Goal: Task Accomplishment & Management: Manage account settings

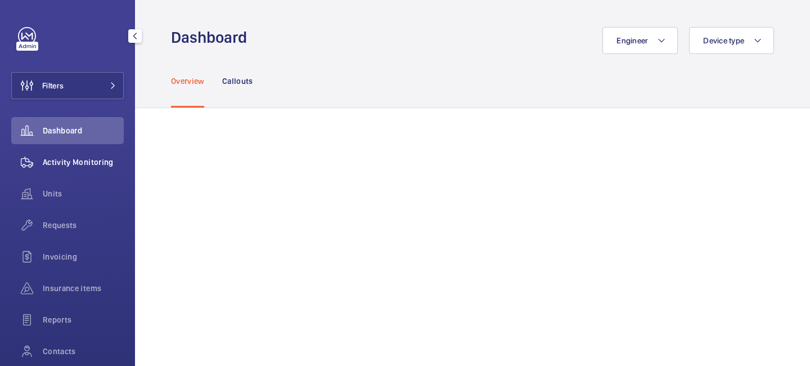
click at [96, 168] on div "Activity Monitoring" at bounding box center [67, 161] width 112 height 27
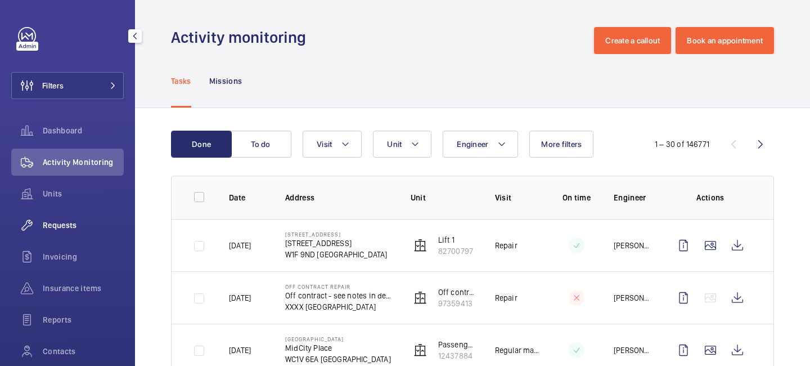
click at [88, 237] on div "Requests" at bounding box center [67, 224] width 112 height 27
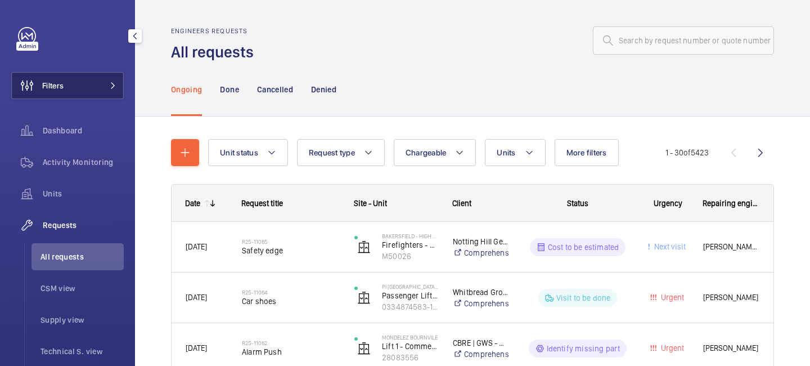
click at [112, 91] on button "Filters" at bounding box center [67, 85] width 112 height 27
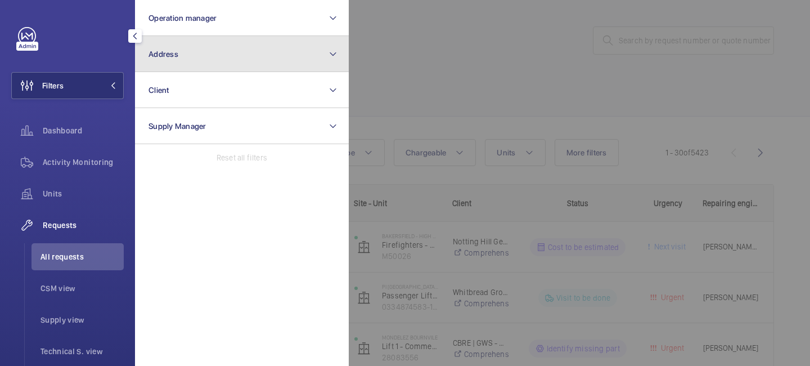
click at [164, 62] on button "Address" at bounding box center [242, 54] width 214 height 36
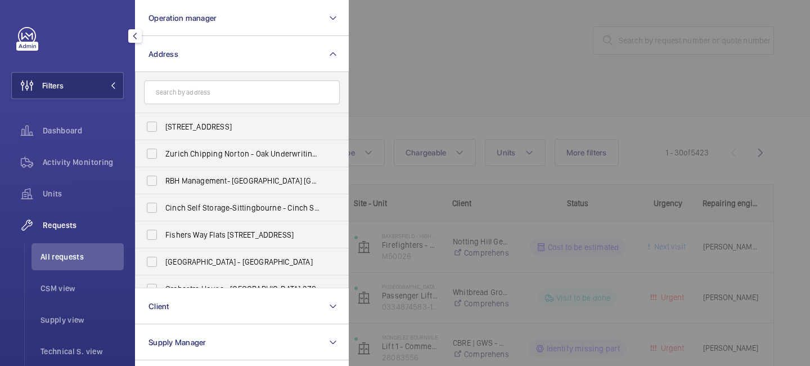
click at [190, 93] on input "text" at bounding box center [242, 92] width 196 height 24
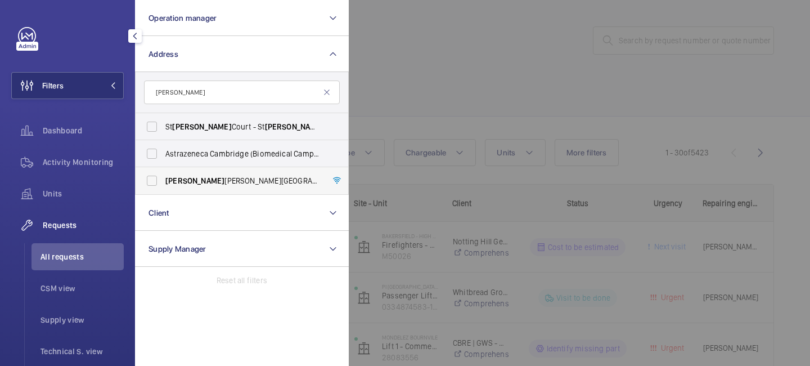
type input "[PERSON_NAME]"
click at [208, 187] on label "[PERSON_NAME][GEOGRAPHIC_DATA] - [STREET_ADDRESS]" at bounding box center [234, 180] width 196 height 27
click at [163, 187] on input "[PERSON_NAME][GEOGRAPHIC_DATA] - [STREET_ADDRESS]" at bounding box center [152, 180] width 22 height 22
checkbox input "true"
click at [462, 91] on div at bounding box center [754, 183] width 810 height 366
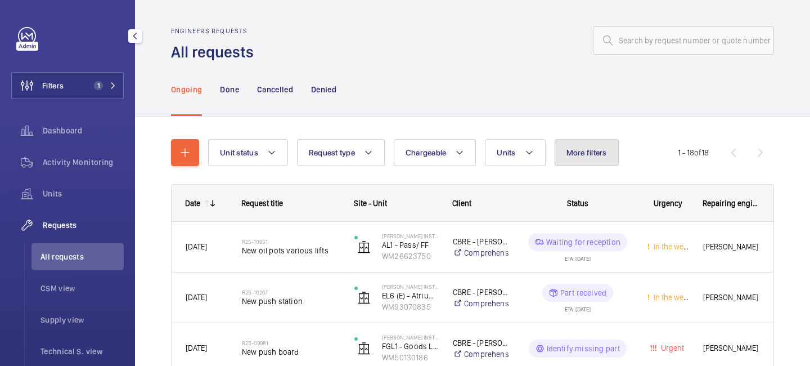
click at [567, 154] on span "More filters" at bounding box center [586, 152] width 40 height 9
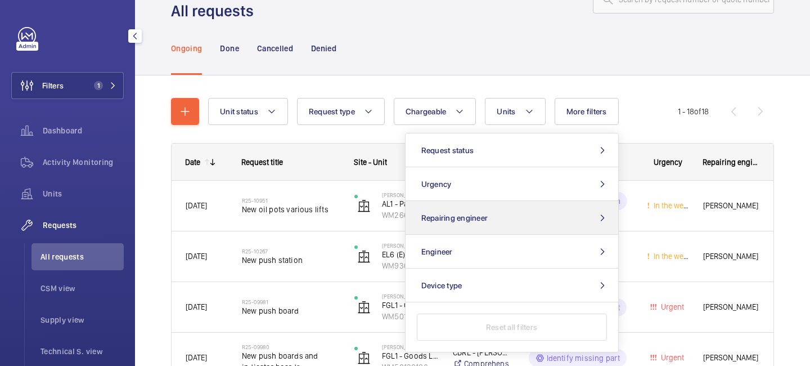
scroll to position [47, 0]
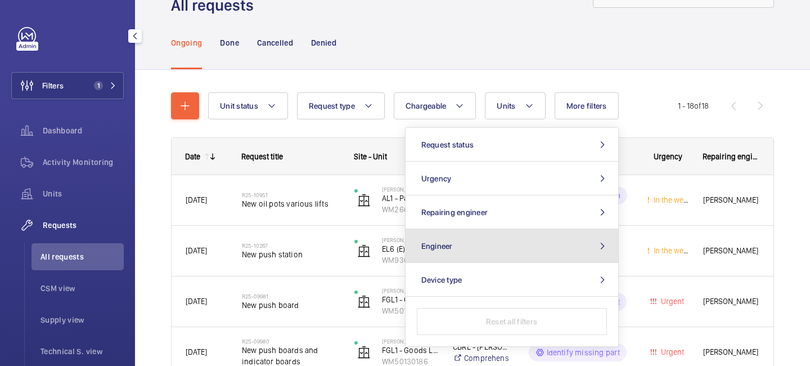
click at [533, 246] on button "Engineer" at bounding box center [511, 246] width 213 height 34
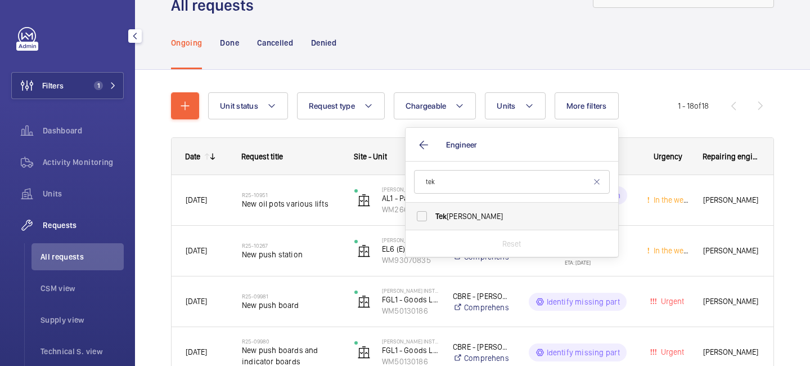
type input "tek"
click at [472, 209] on label "[PERSON_NAME]" at bounding box center [503, 215] width 196 height 27
click at [433, 209] on input "[PERSON_NAME]" at bounding box center [422, 216] width 22 height 22
checkbox input "true"
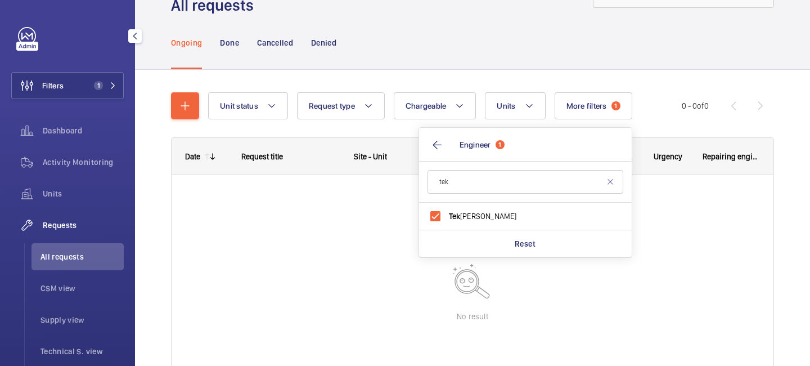
click at [660, 86] on div "Unit status Request type Chargeable Units More filters 1 Request status Urgency…" at bounding box center [472, 253] width 603 height 359
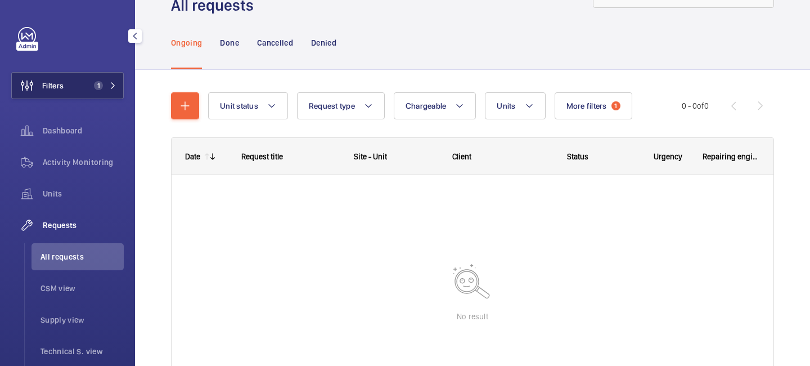
click at [96, 91] on button "Filters 1" at bounding box center [67, 85] width 112 height 27
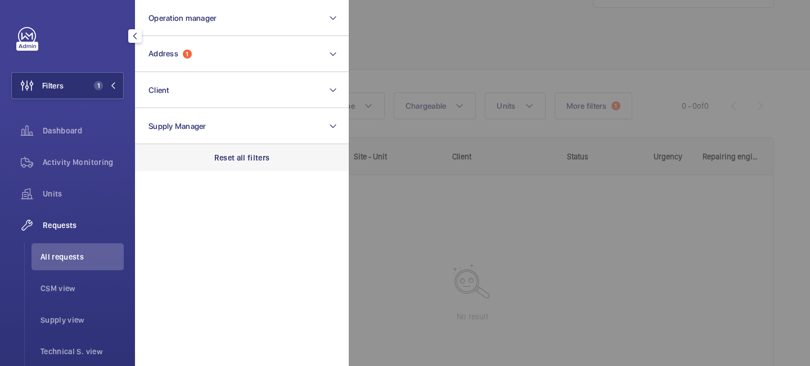
click at [257, 156] on p "Reset all filters" at bounding box center [242, 157] width 56 height 11
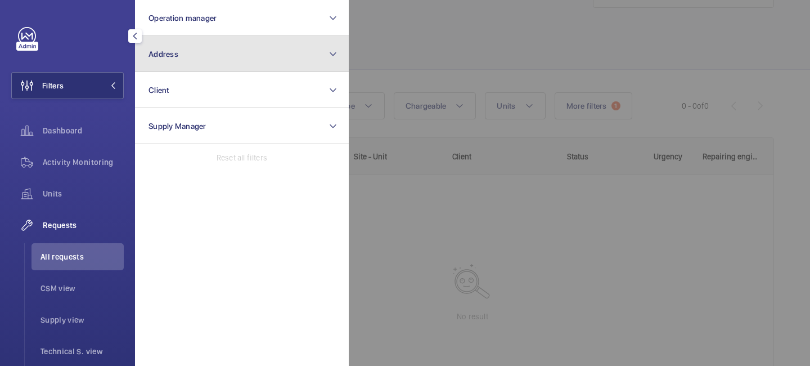
click at [244, 51] on button "Address" at bounding box center [242, 54] width 214 height 36
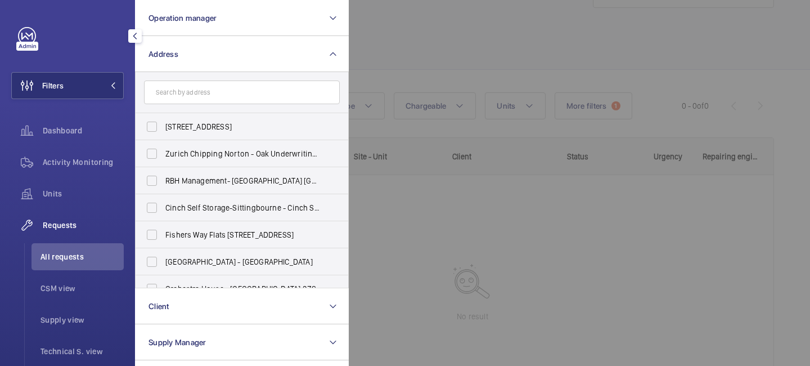
click at [205, 89] on input "text" at bounding box center [242, 92] width 196 height 24
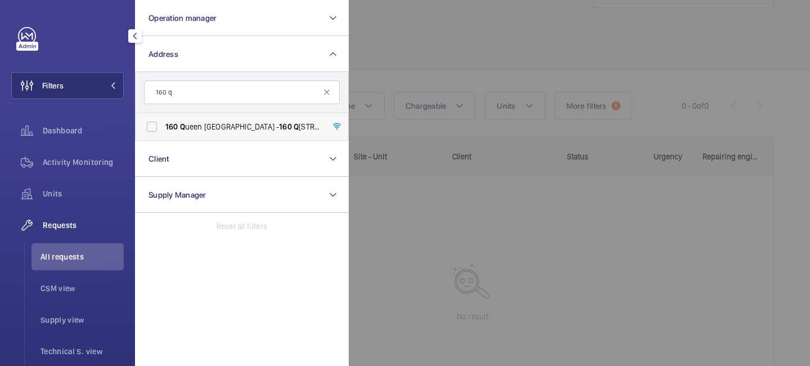
type input "160 q"
click at [228, 121] on span "[STREET_ADDRESS] - [STREET_ADDRESS]" at bounding box center [242, 126] width 155 height 11
click at [163, 121] on input "[STREET_ADDRESS] - [STREET_ADDRESS]" at bounding box center [152, 126] width 22 height 22
checkbox input "true"
click at [435, 54] on div at bounding box center [754, 183] width 810 height 366
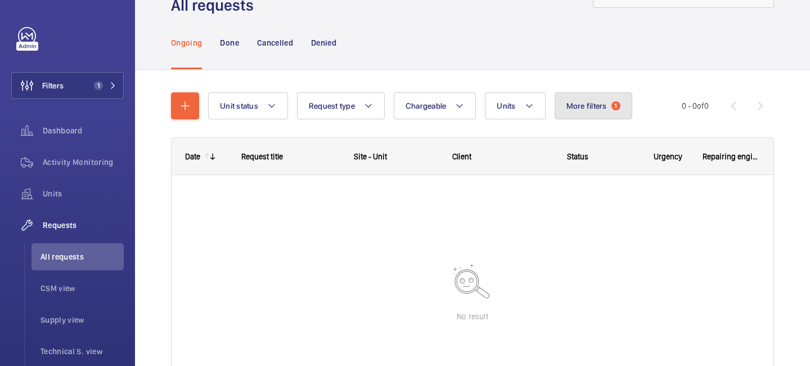
click at [609, 107] on button "More filters 1" at bounding box center [593, 105] width 78 height 27
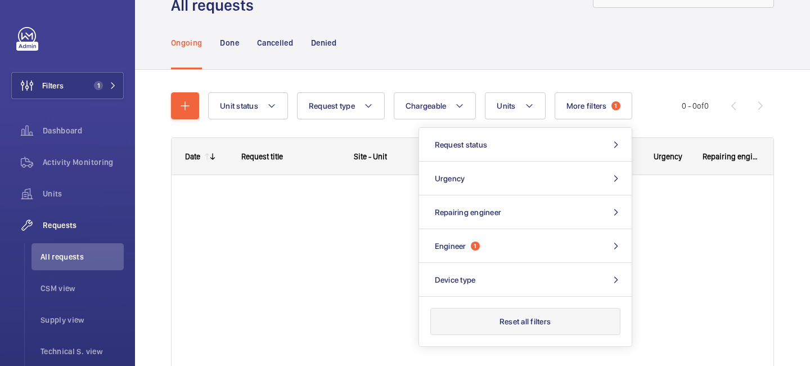
click at [534, 324] on button "Reset all filters" at bounding box center [525, 321] width 190 height 27
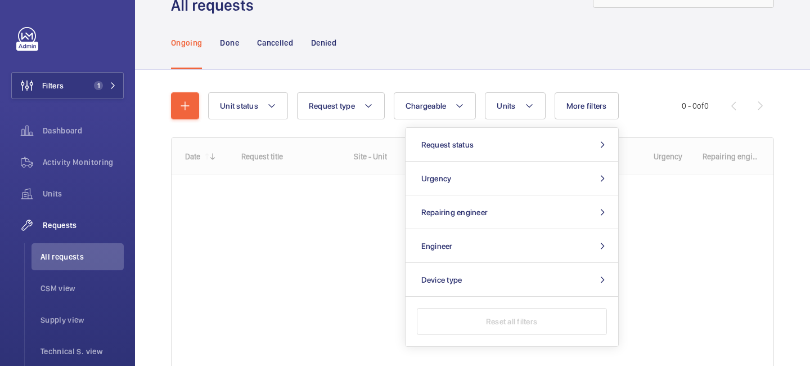
click at [685, 120] on wm-front-shared-table-view-engine "Unit status Request type Chargeable Units More filters Request status Urgency R…" at bounding box center [472, 262] width 603 height 341
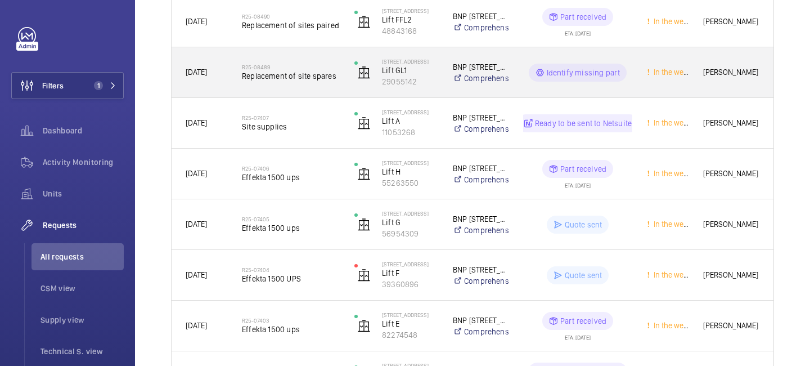
scroll to position [683, 0]
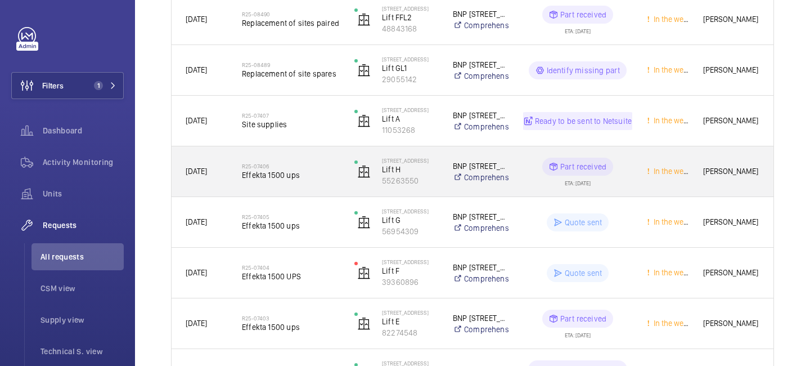
click at [295, 168] on h2 "R25-07406" at bounding box center [291, 166] width 98 height 7
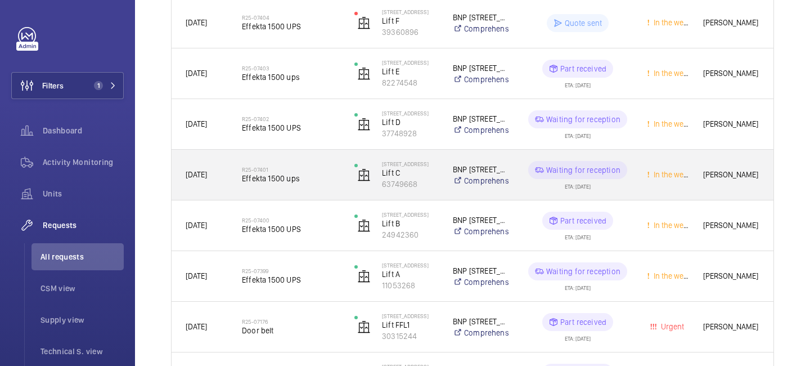
scroll to position [935, 0]
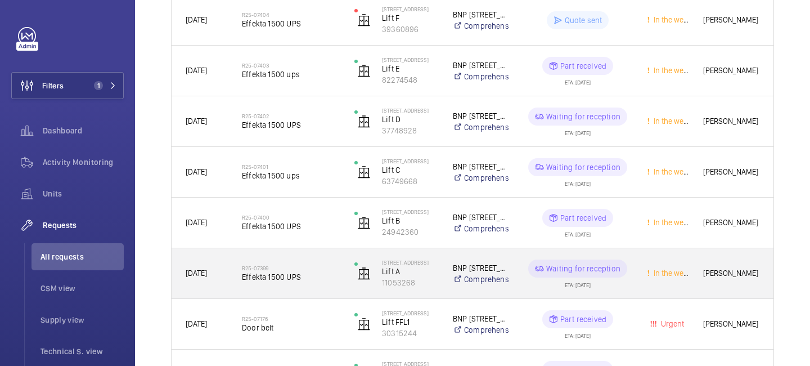
click at [297, 276] on span "Effekta 1500 UPS" at bounding box center [291, 276] width 98 height 11
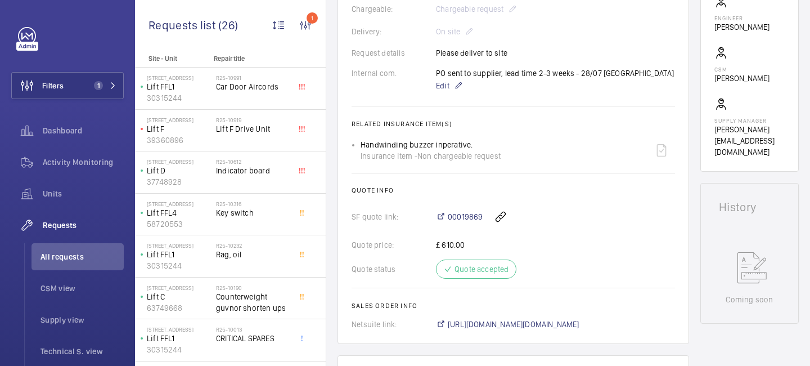
scroll to position [326, 0]
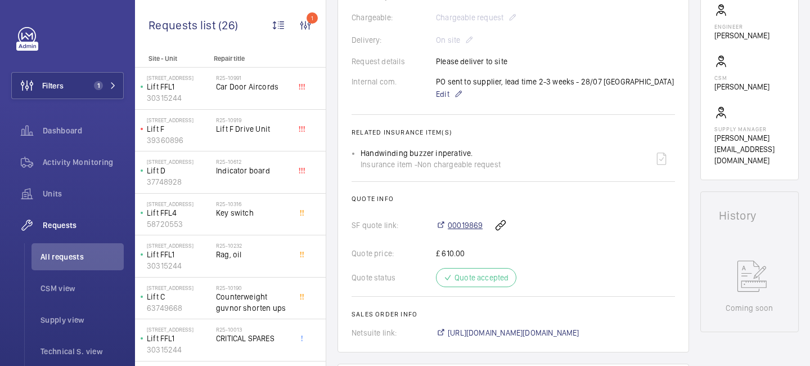
click at [467, 224] on span "00019869" at bounding box center [465, 224] width 35 height 11
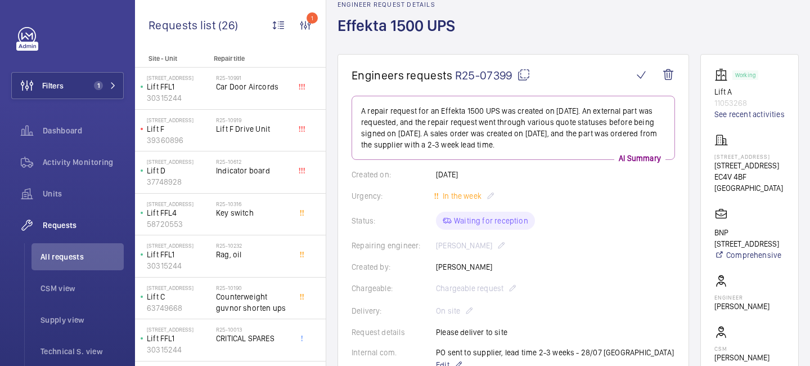
scroll to position [0, 0]
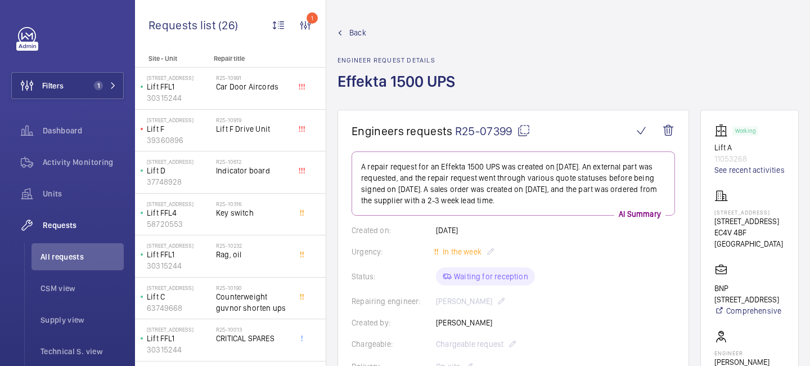
click at [359, 33] on span "Back" at bounding box center [357, 32] width 17 height 11
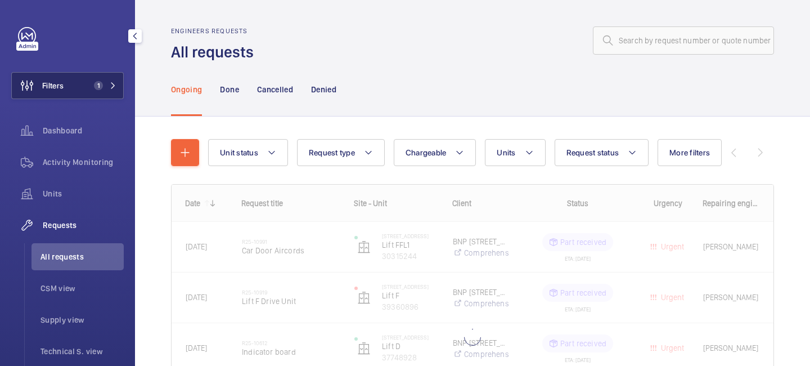
click at [106, 87] on span "1" at bounding box center [102, 85] width 27 height 9
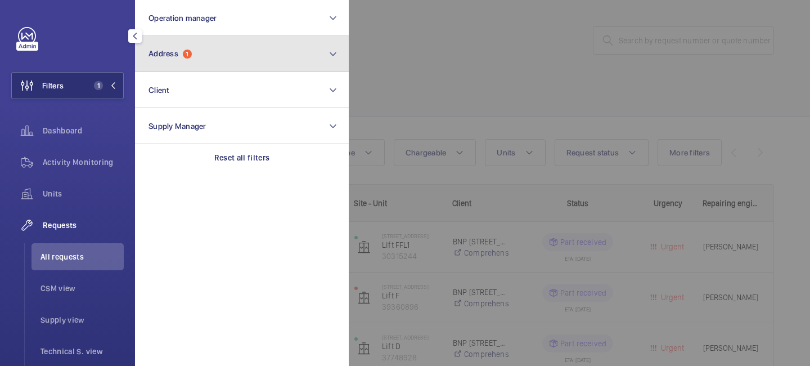
click at [197, 51] on button "Address 1" at bounding box center [242, 54] width 214 height 36
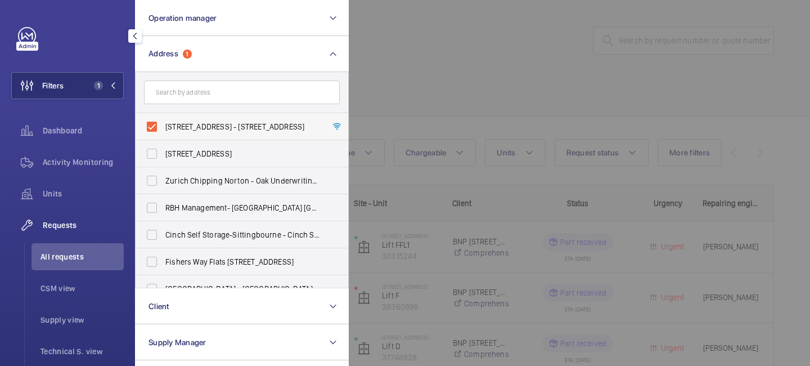
click at [154, 126] on label "[STREET_ADDRESS] - [STREET_ADDRESS]" at bounding box center [234, 126] width 196 height 27
click at [154, 126] on input "[STREET_ADDRESS] - [STREET_ADDRESS]" at bounding box center [152, 126] width 22 height 22
checkbox input "false"
click at [179, 92] on input "text" at bounding box center [242, 92] width 196 height 24
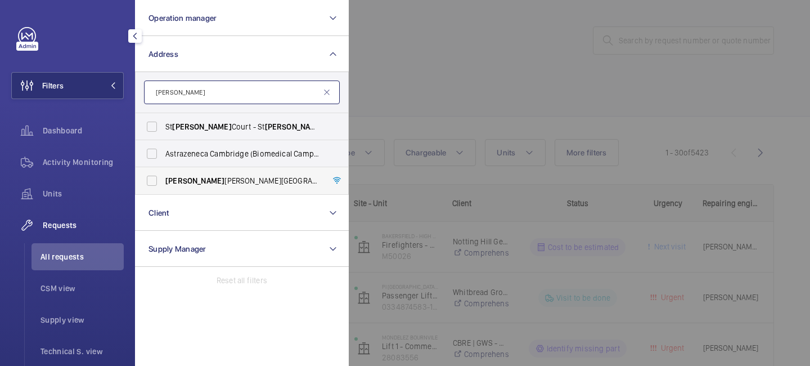
type input "[PERSON_NAME]"
click at [216, 188] on label "[PERSON_NAME][GEOGRAPHIC_DATA] - [STREET_ADDRESS]" at bounding box center [234, 180] width 196 height 27
click at [163, 188] on input "[PERSON_NAME][GEOGRAPHIC_DATA] - [STREET_ADDRESS]" at bounding box center [152, 180] width 22 height 22
checkbox input "true"
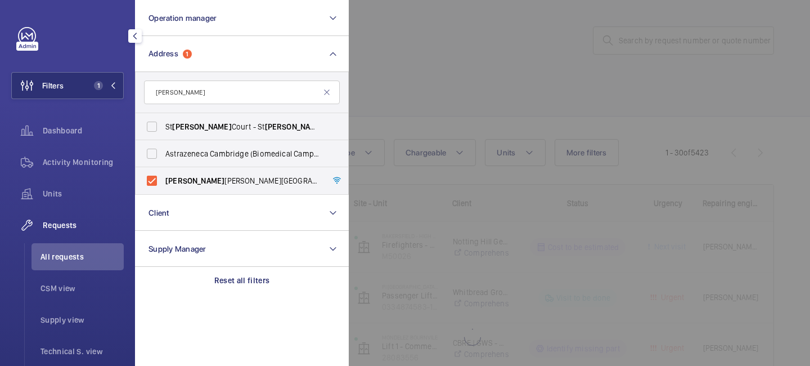
click at [439, 79] on div at bounding box center [754, 183] width 810 height 366
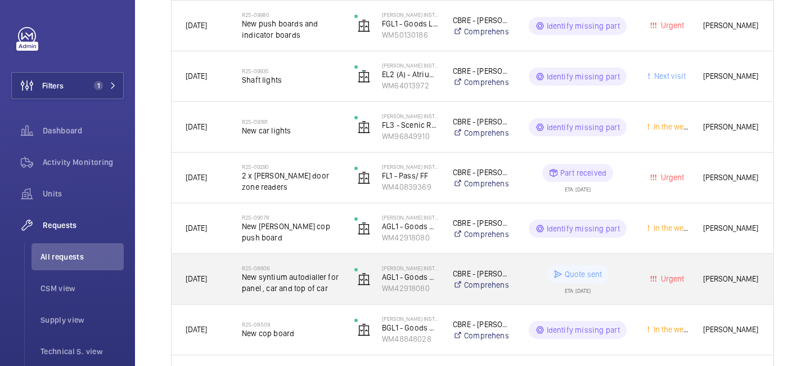
scroll to position [373, 0]
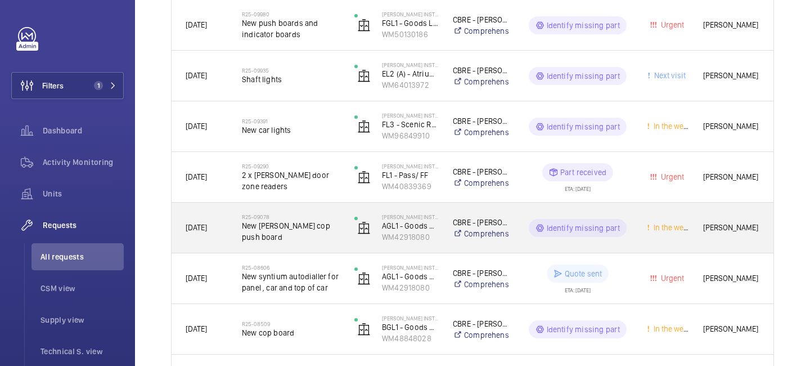
click at [310, 235] on span "New [PERSON_NAME] cop push board" at bounding box center [291, 231] width 98 height 22
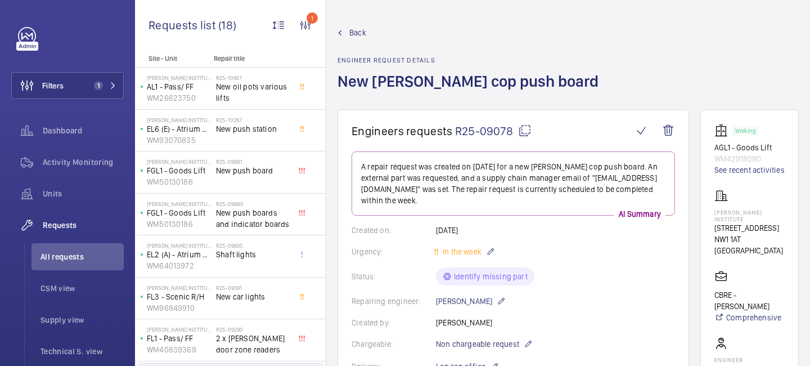
click at [360, 35] on span "Back" at bounding box center [357, 32] width 17 height 11
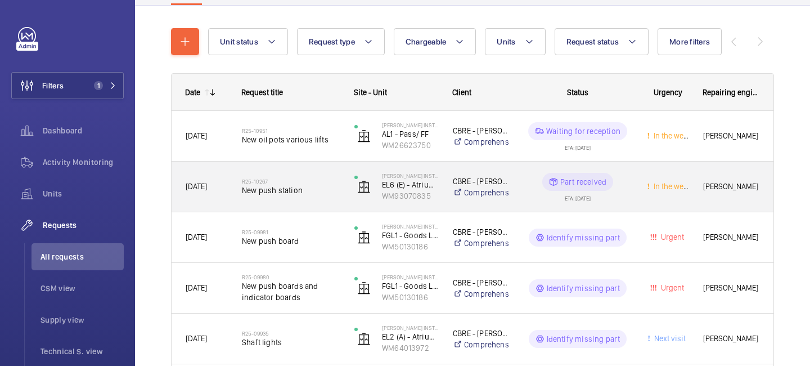
scroll to position [111, 0]
click at [280, 193] on span "New push station" at bounding box center [291, 189] width 98 height 11
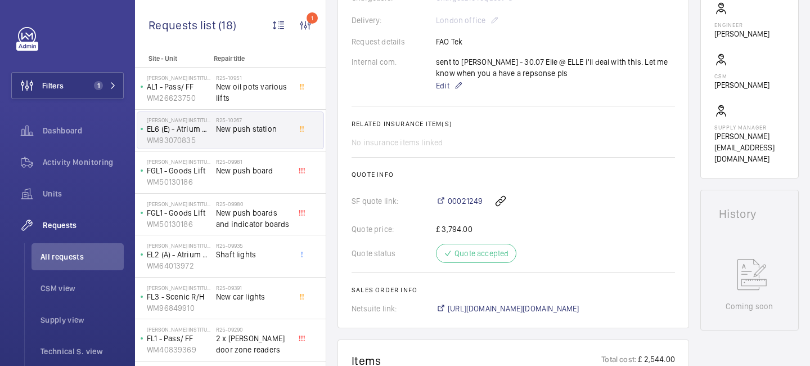
scroll to position [372, 0]
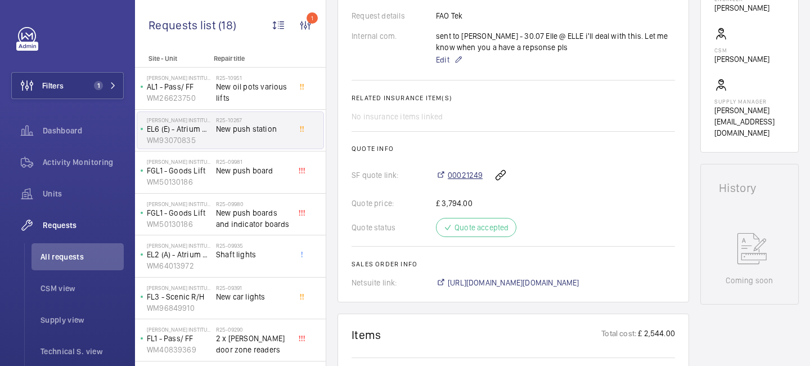
click at [456, 176] on span "00021249" at bounding box center [465, 174] width 35 height 11
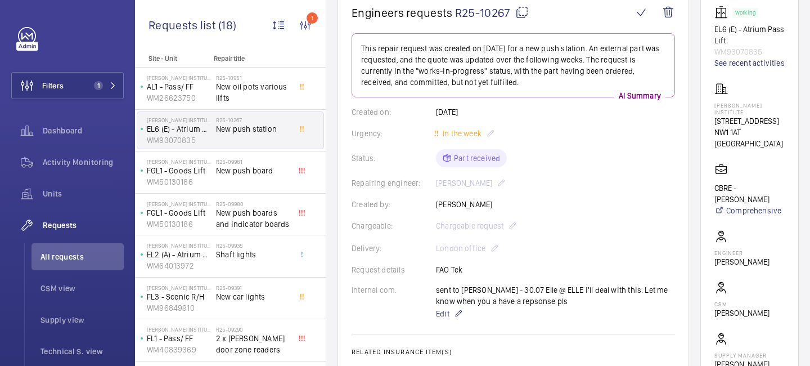
scroll to position [0, 0]
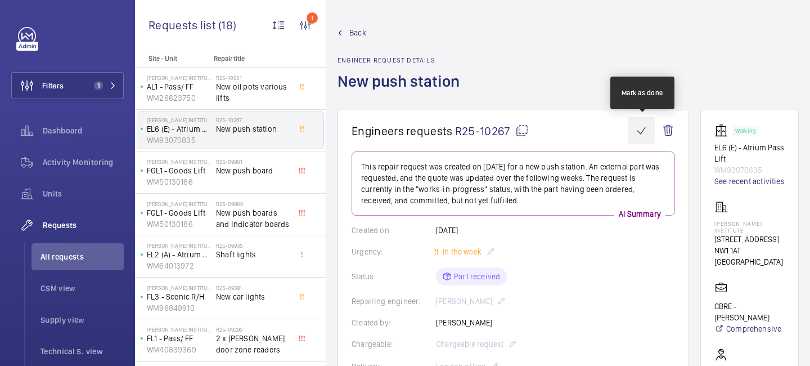
click at [645, 133] on wm-front-icon-button at bounding box center [641, 130] width 27 height 27
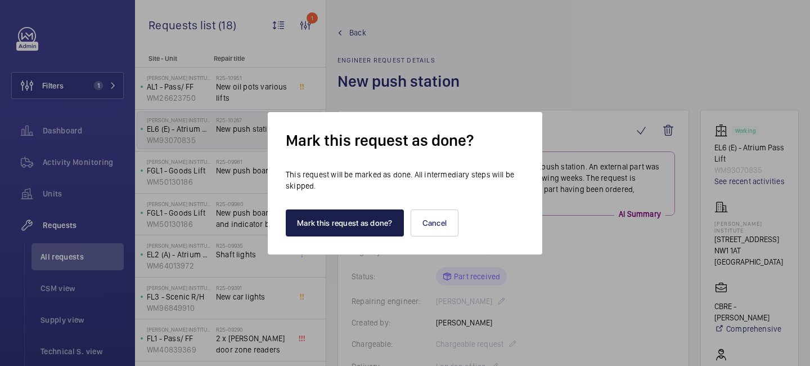
click at [373, 214] on button "Mark this request as done?" at bounding box center [345, 222] width 118 height 27
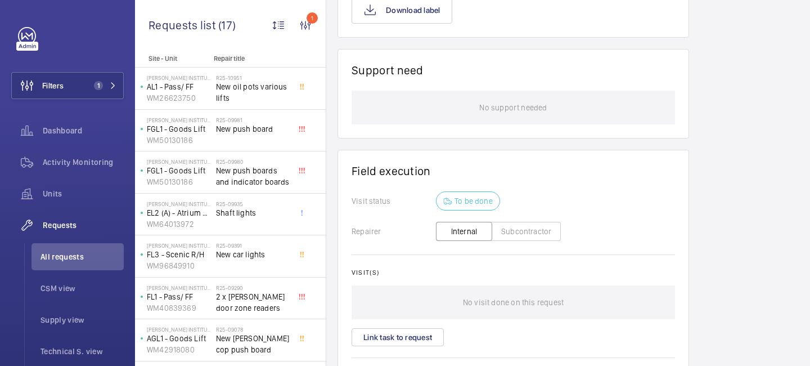
scroll to position [917, 0]
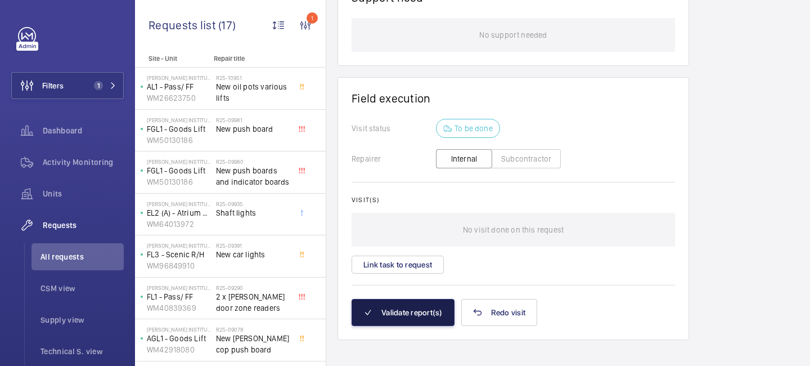
click at [402, 303] on button "Validate report(s)" at bounding box center [402, 312] width 103 height 27
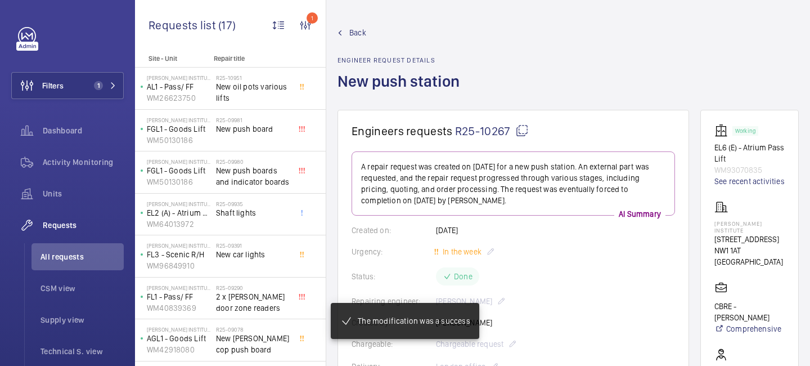
click at [355, 31] on span "Back" at bounding box center [357, 32] width 17 height 11
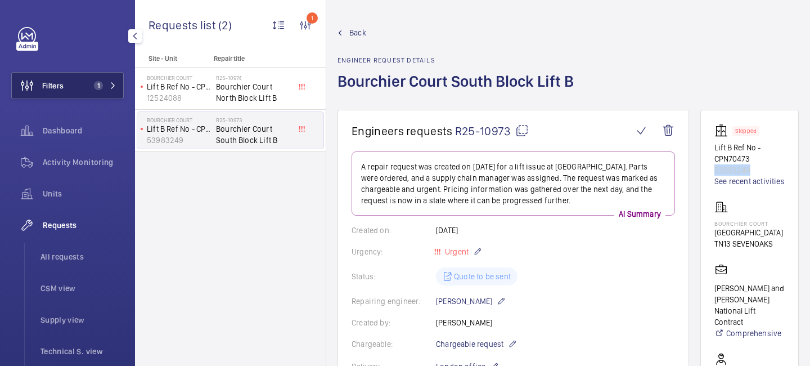
click at [92, 87] on span "1" at bounding box center [95, 85] width 13 height 9
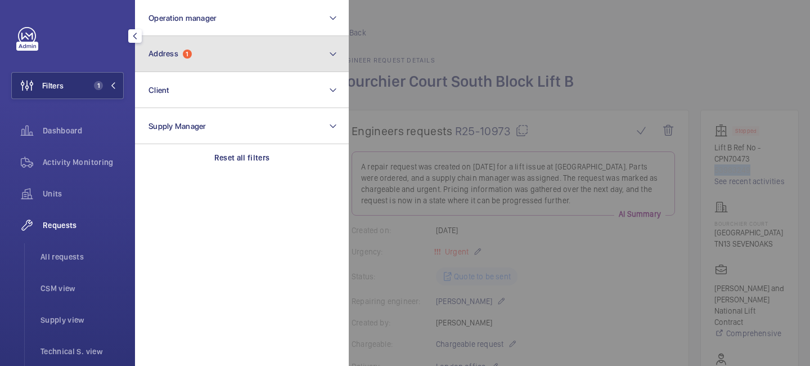
click at [184, 66] on button "Address 1" at bounding box center [242, 54] width 214 height 36
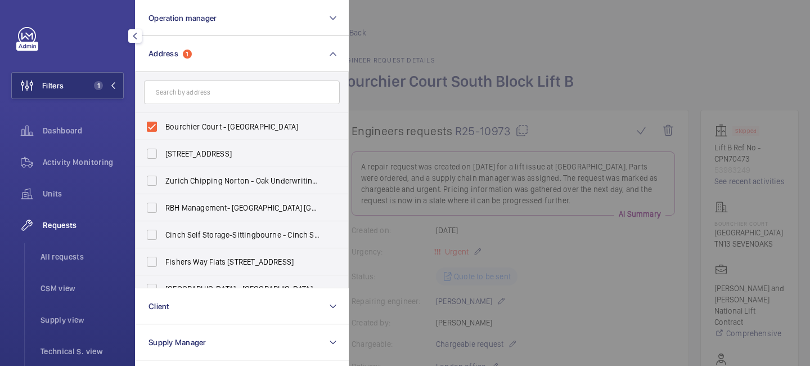
click at [181, 95] on input "text" at bounding box center [242, 92] width 196 height 24
click at [151, 123] on label "Bourchier Court - London Road, SEVENOAKS TN13" at bounding box center [234, 126] width 196 height 27
click at [151, 123] on input "Bourchier Court - London Road, SEVENOAKS TN13" at bounding box center [152, 126] width 22 height 22
checkbox input "false"
click at [174, 93] on input "text" at bounding box center [242, 92] width 196 height 24
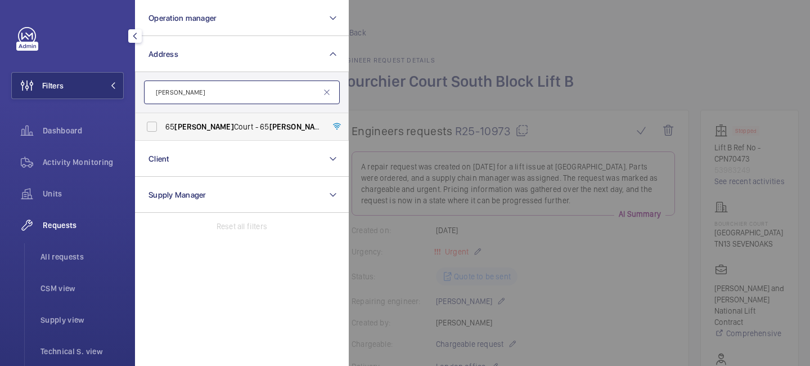
type input "winton"
click at [199, 127] on span "Winton" at bounding box center [203, 126] width 59 height 9
click at [163, 127] on input "65 Winton Court - 65 Winton Court, LONDON N1 9AN" at bounding box center [152, 126] width 22 height 22
checkbox input "true"
click at [589, 92] on div at bounding box center [754, 183] width 810 height 366
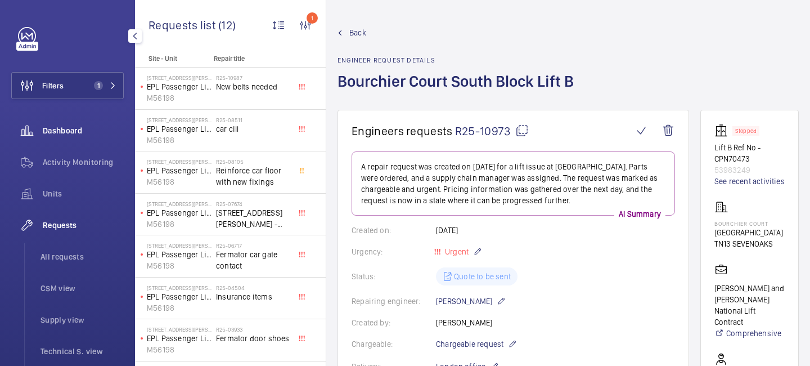
click at [70, 131] on span "Dashboard" at bounding box center [83, 130] width 81 height 11
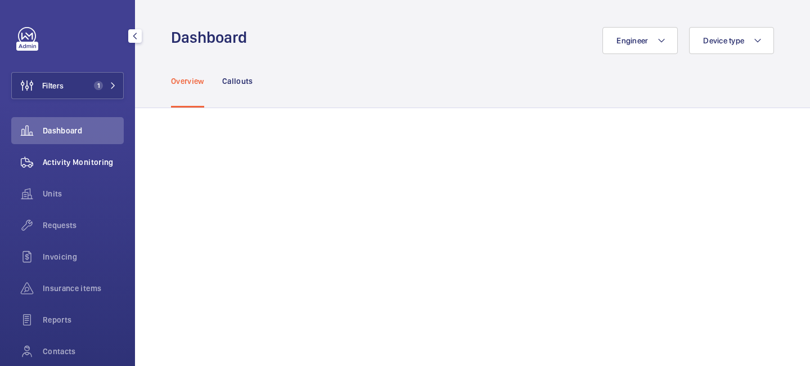
click at [79, 162] on span "Activity Monitoring" at bounding box center [83, 161] width 81 height 11
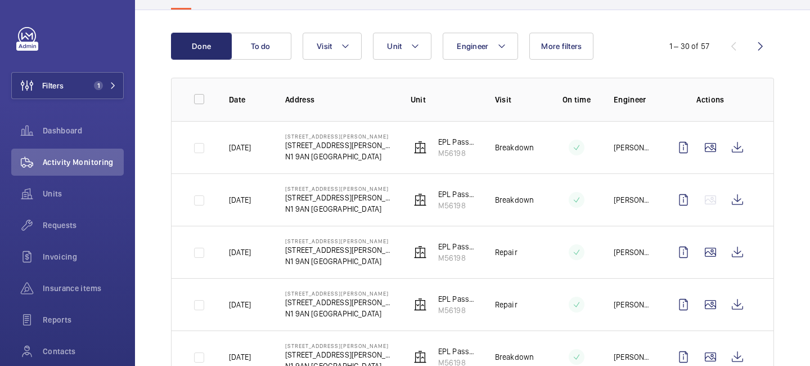
scroll to position [99, 0]
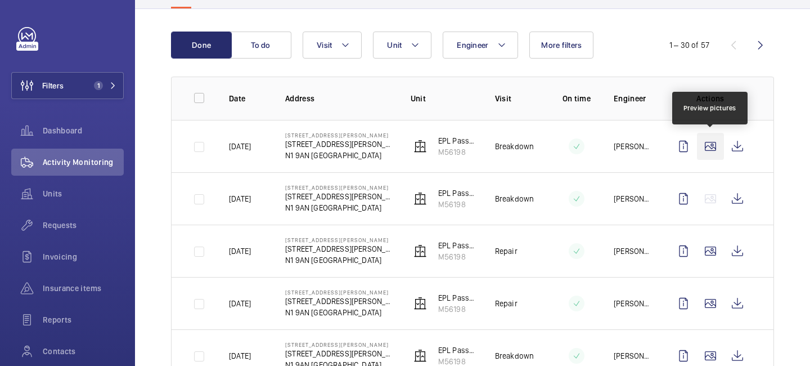
click at [711, 142] on wm-front-icon-button at bounding box center [710, 146] width 27 height 27
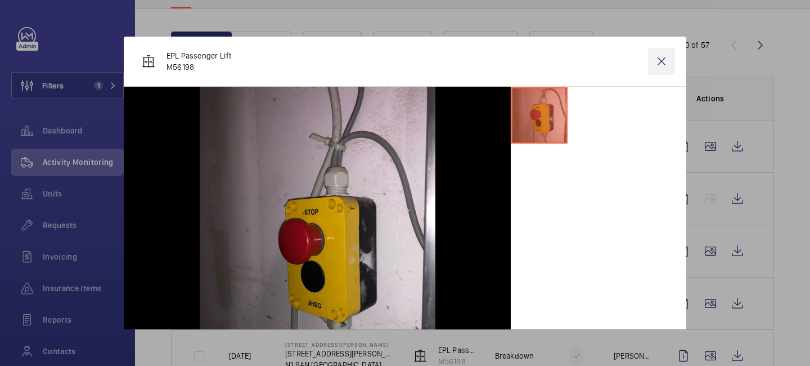
click at [658, 58] on wm-front-icon-button at bounding box center [661, 61] width 27 height 27
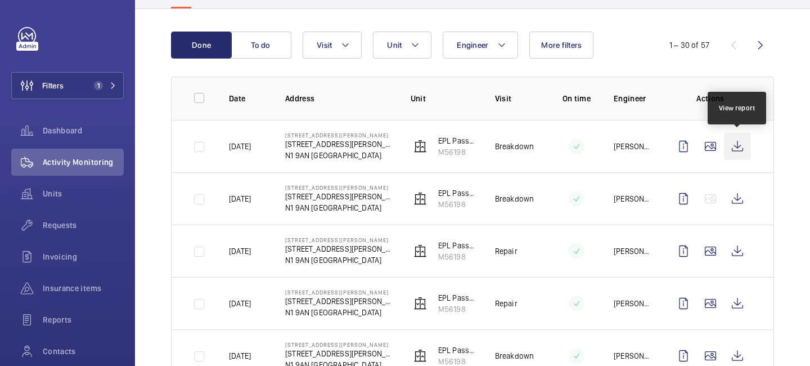
click at [734, 149] on wm-front-icon-button at bounding box center [737, 146] width 27 height 27
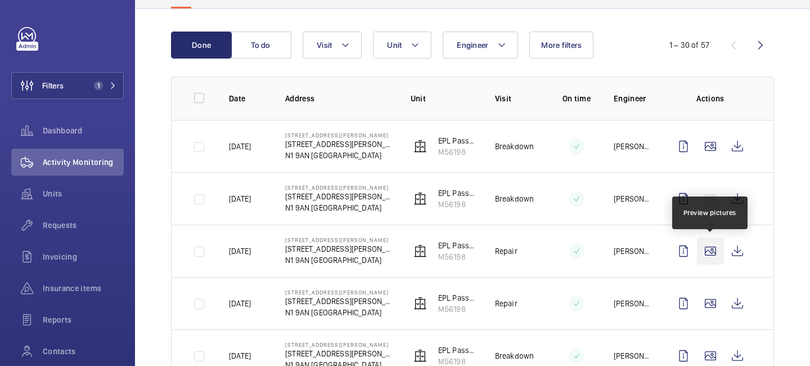
click at [712, 257] on wm-front-icon-button at bounding box center [710, 250] width 27 height 27
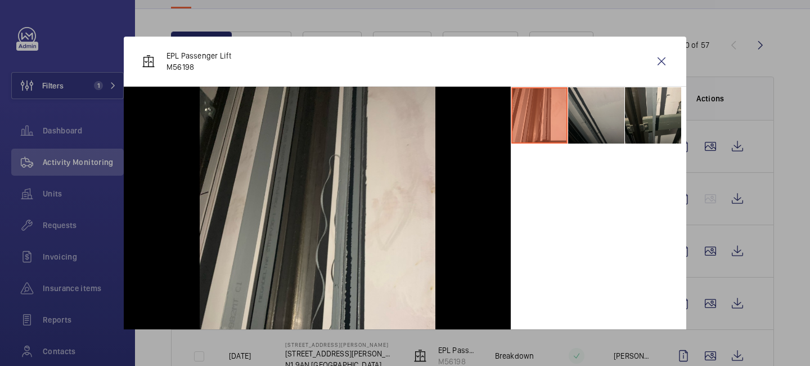
click at [585, 119] on li at bounding box center [596, 115] width 56 height 56
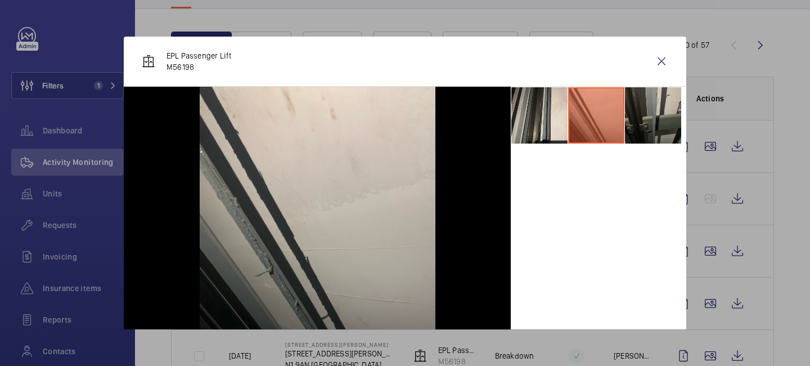
click at [642, 128] on li at bounding box center [653, 115] width 56 height 56
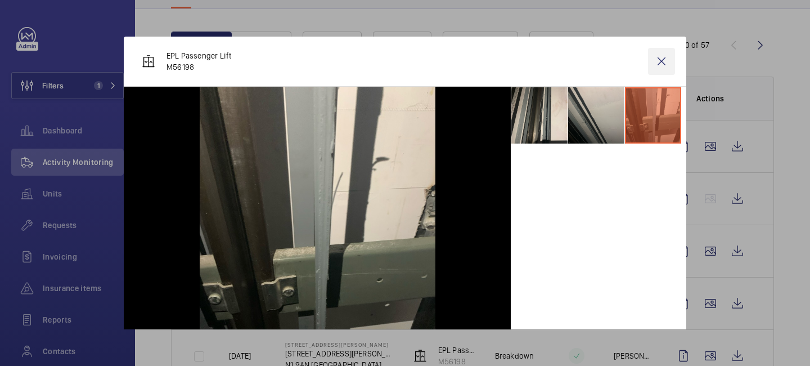
click at [665, 60] on wm-front-icon-button at bounding box center [661, 61] width 27 height 27
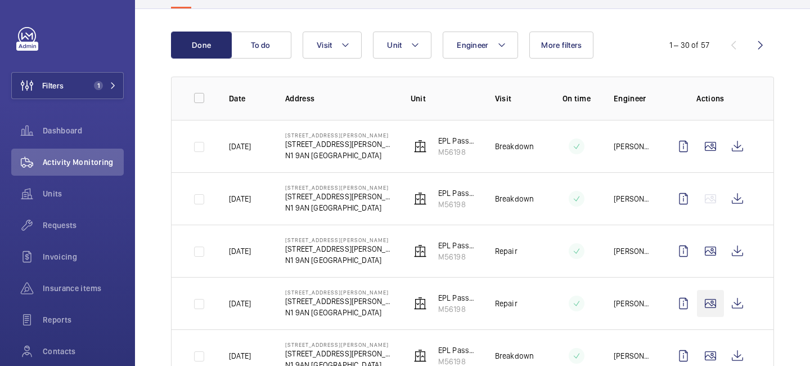
scroll to position [134, 0]
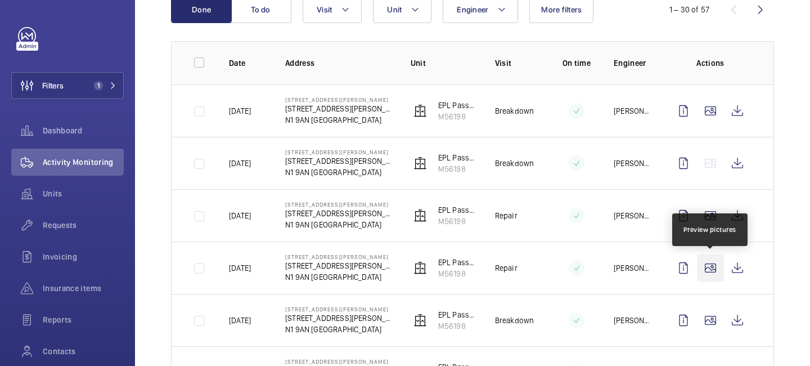
click at [707, 265] on wm-front-icon-button at bounding box center [710, 267] width 27 height 27
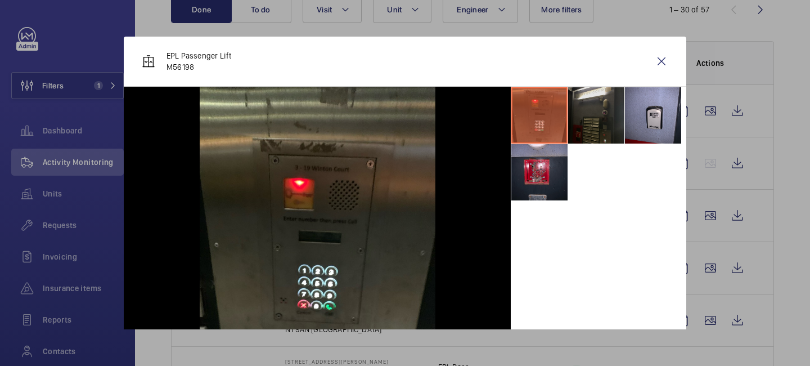
click at [601, 130] on li at bounding box center [596, 115] width 56 height 56
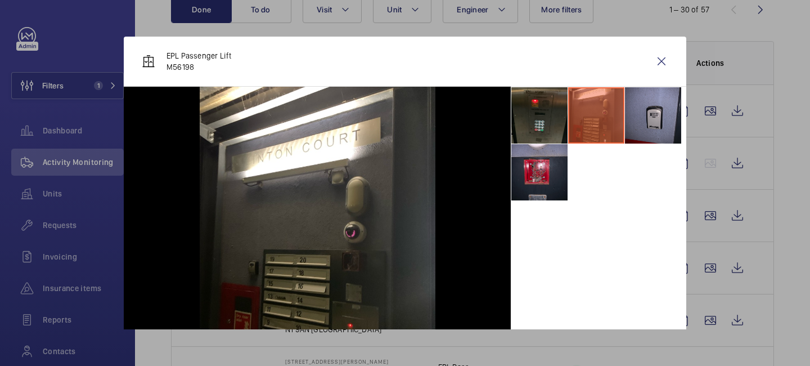
click at [643, 125] on li at bounding box center [653, 115] width 56 height 56
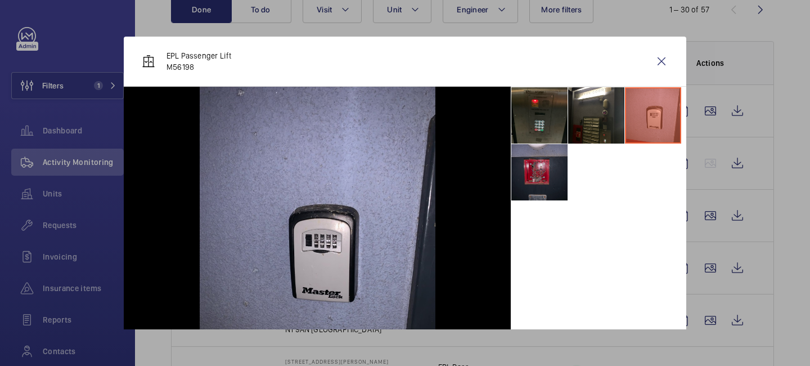
click at [547, 175] on li at bounding box center [539, 172] width 56 height 56
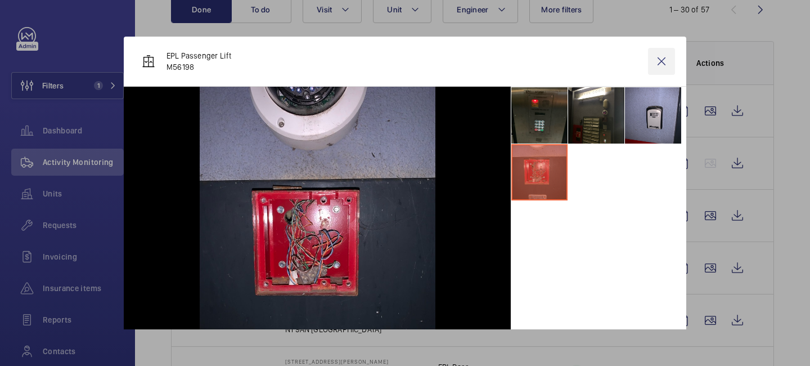
click at [659, 64] on wm-front-icon-button at bounding box center [661, 61] width 27 height 27
